Goal: Navigation & Orientation: Find specific page/section

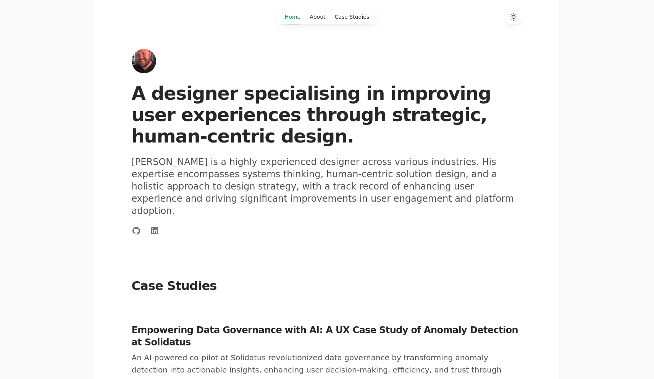
click at [517, 21] on icon "Switch to dark theme" at bounding box center [513, 16] width 9 height 9
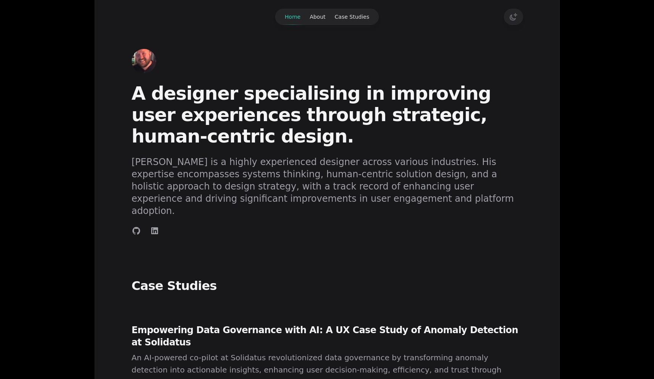
click at [517, 21] on icon "Switch to light theme" at bounding box center [513, 16] width 9 height 9
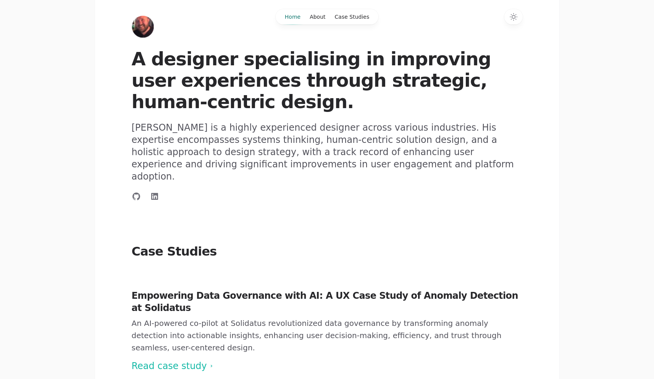
scroll to position [38, 0]
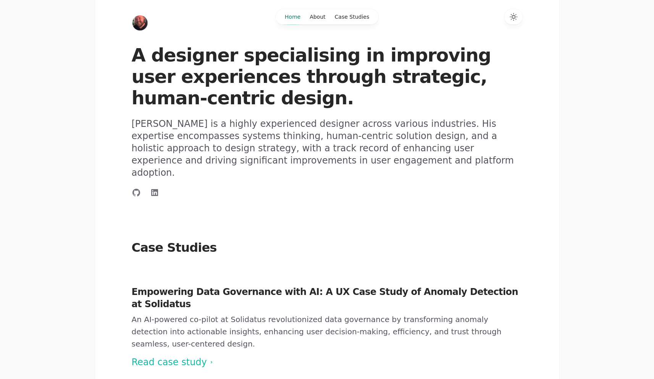
click at [510, 19] on icon "Switch to dark theme" at bounding box center [513, 16] width 9 height 9
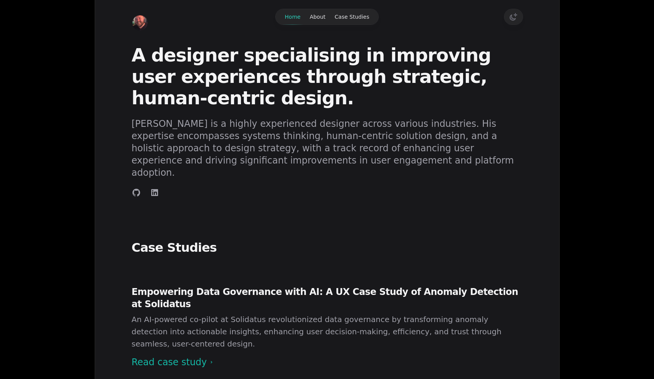
click at [515, 16] on icon "Switch to light theme" at bounding box center [513, 16] width 7 height 7
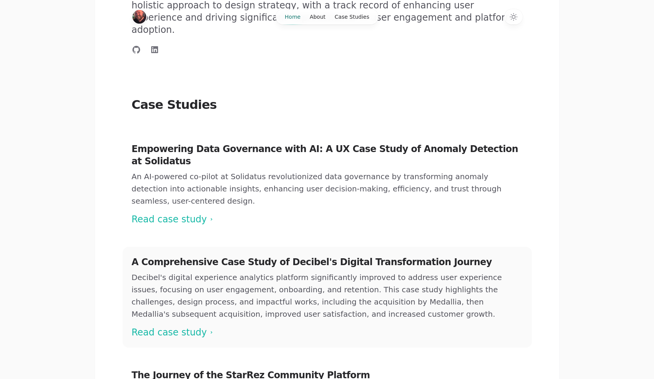
scroll to position [161, 0]
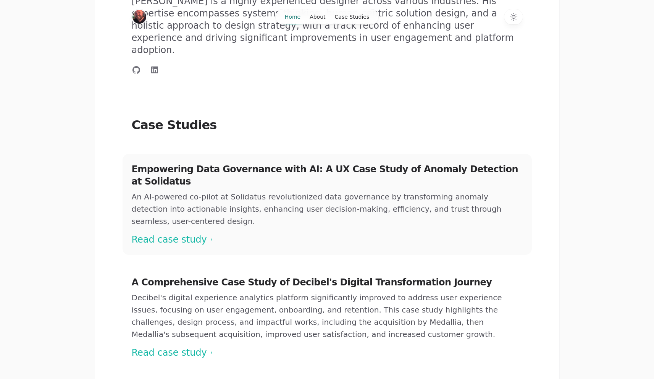
click at [294, 174] on span at bounding box center [327, 204] width 409 height 101
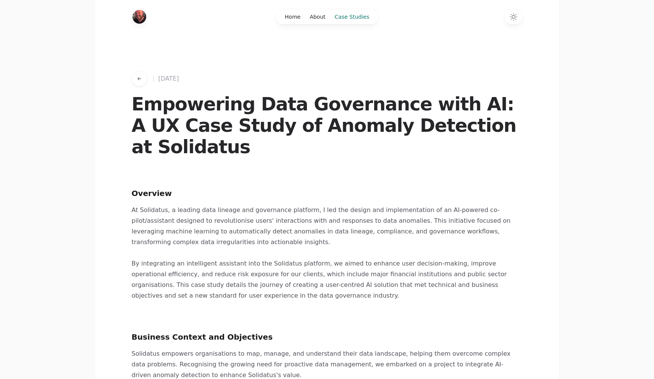
click at [351, 18] on link "Case Studies" at bounding box center [352, 16] width 44 height 15
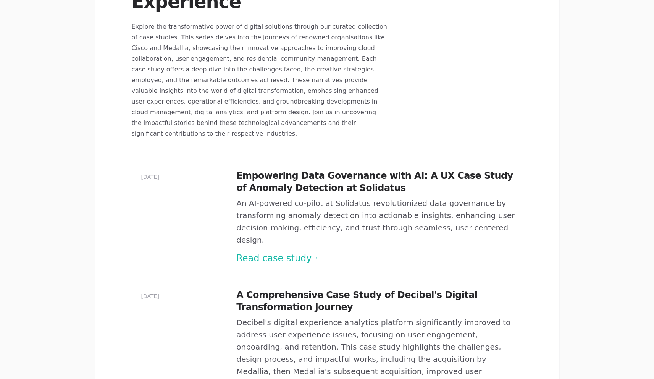
scroll to position [118, 0]
